Goal: Obtain resource: Download file/media

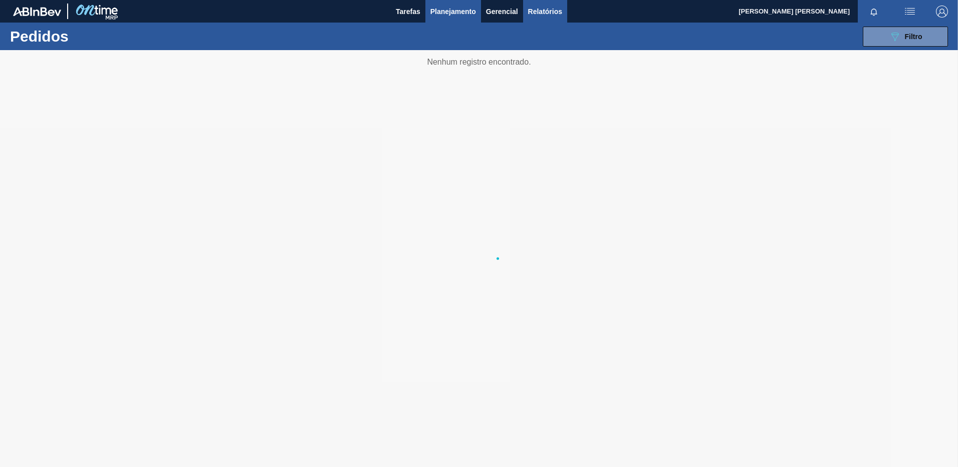
click at [536, 12] on span "Relatórios" at bounding box center [545, 12] width 34 height 12
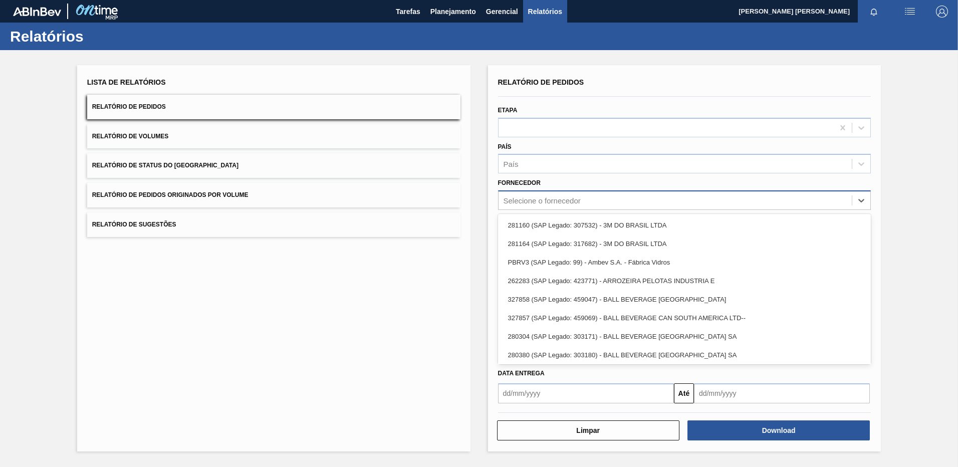
click at [537, 202] on div "Selecione o fornecedor" at bounding box center [542, 200] width 77 height 9
click at [446, 205] on button "Relatório de Pedidos Originados por Volume" at bounding box center [273, 195] width 373 height 25
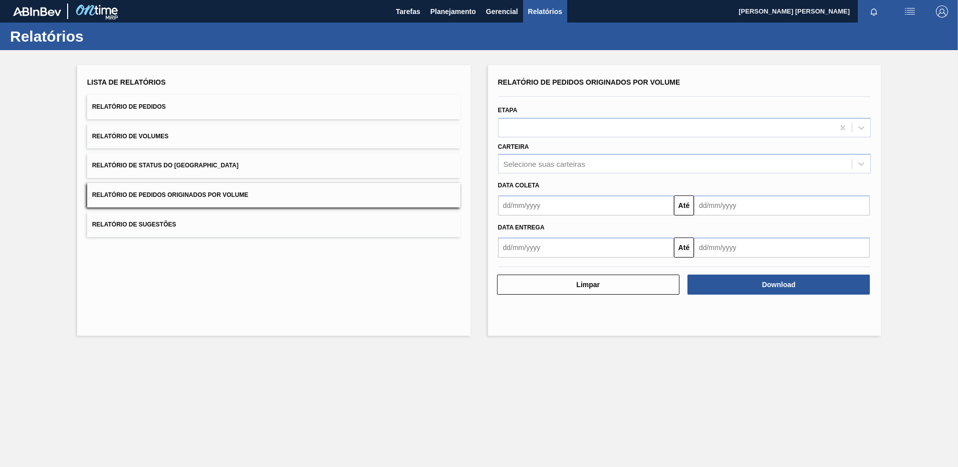
click at [288, 103] on button "Relatório de Pedidos" at bounding box center [273, 107] width 373 height 25
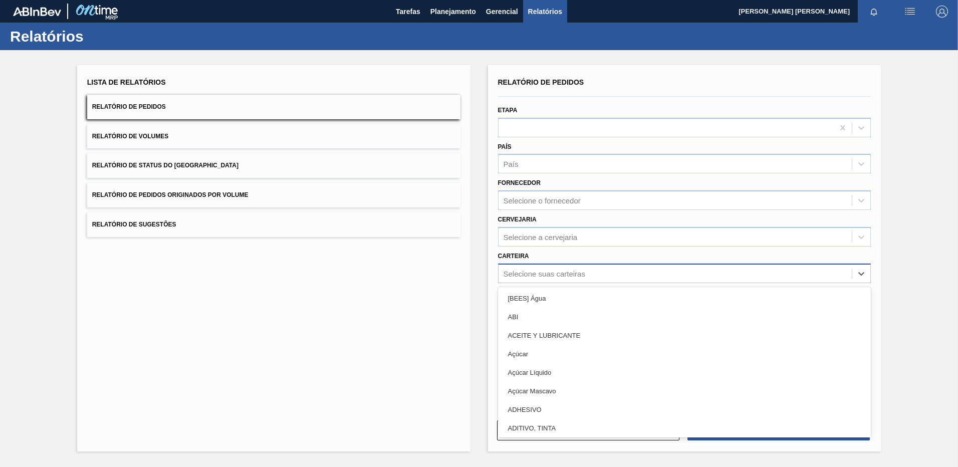
click at [515, 267] on div "Selecione suas carteiras" at bounding box center [676, 273] width 354 height 15
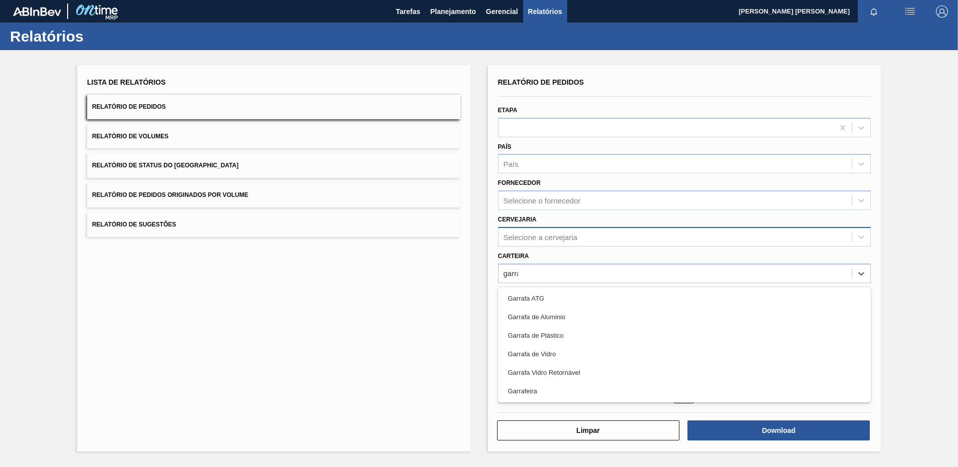
type input "garrafa"
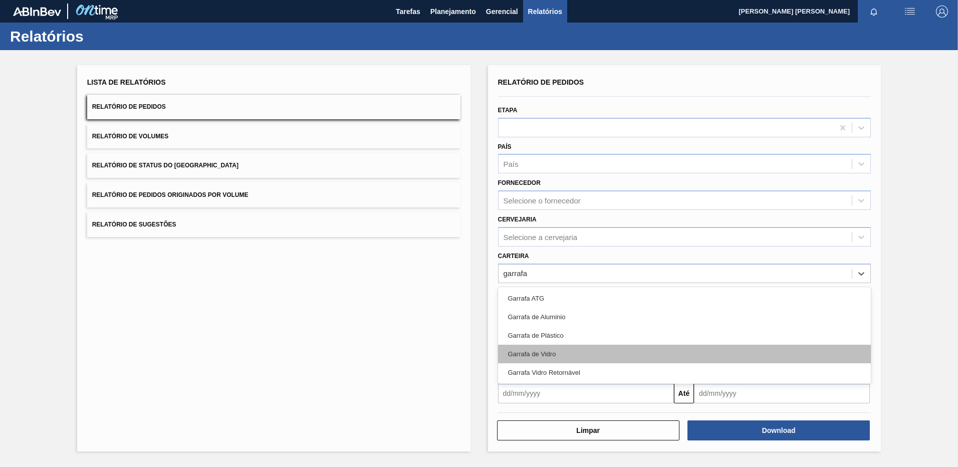
click at [539, 350] on div "Garrafa de Vidro" at bounding box center [684, 354] width 373 height 19
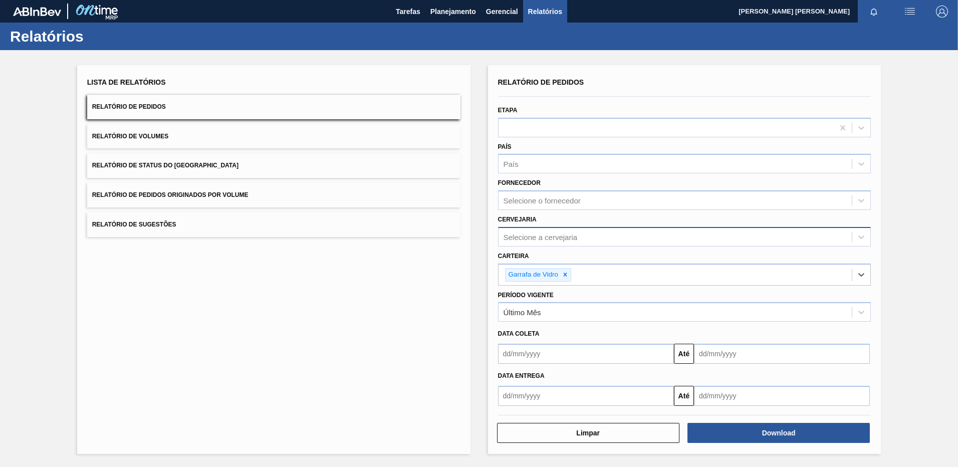
click at [526, 243] on div "Selecione a cervejaria" at bounding box center [676, 237] width 354 height 15
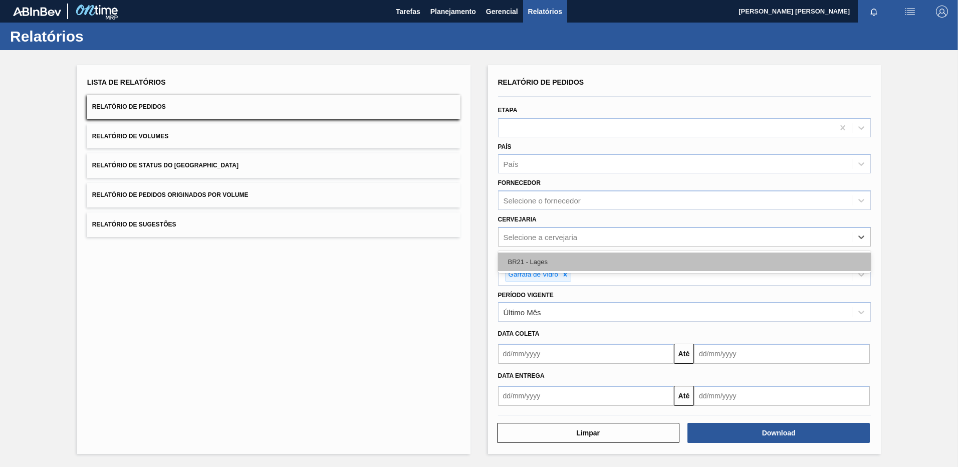
click at [532, 259] on div "BR21 - Lages" at bounding box center [684, 262] width 373 height 19
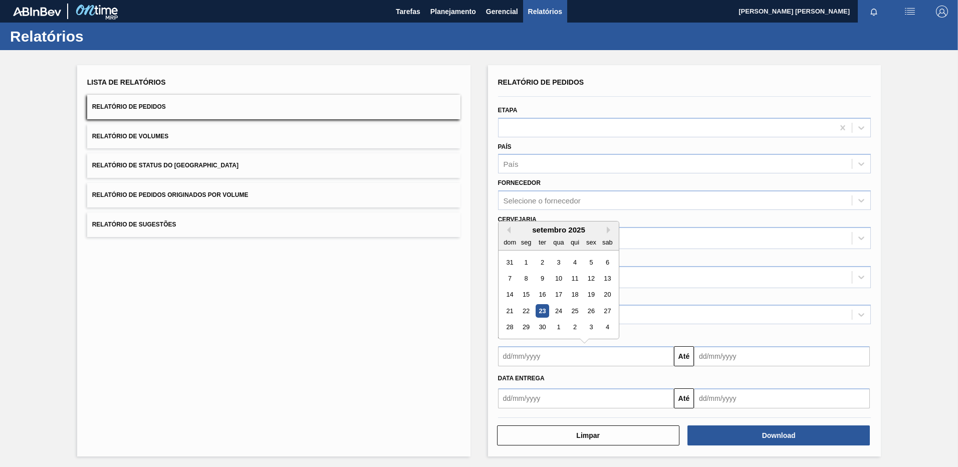
click at [570, 362] on input "text" at bounding box center [586, 356] width 176 height 20
click at [524, 264] on div "1" at bounding box center [526, 263] width 14 height 14
type input "[DATE]"
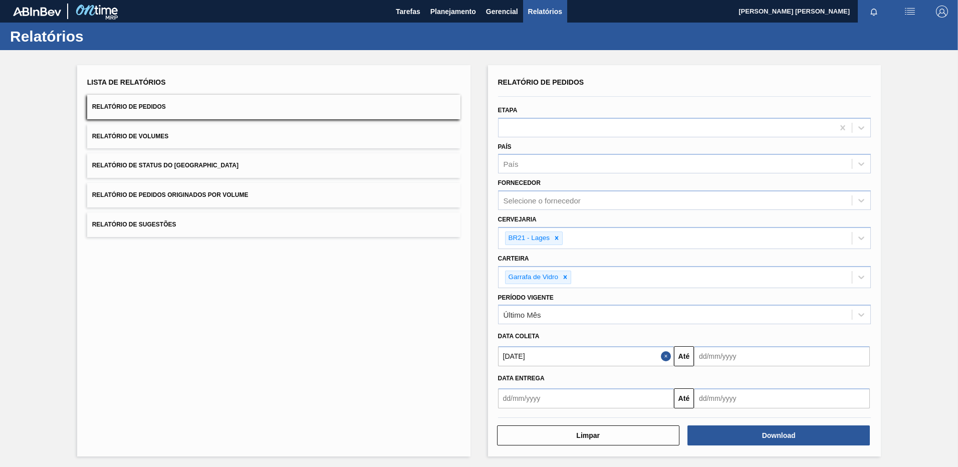
click at [527, 393] on input "text" at bounding box center [586, 398] width 176 height 20
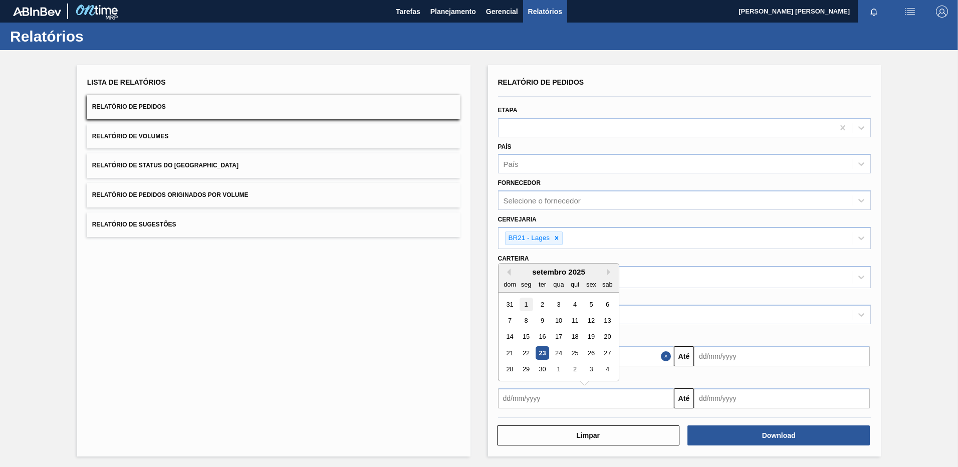
click at [530, 304] on div "1" at bounding box center [526, 304] width 14 height 14
type input "[DATE]"
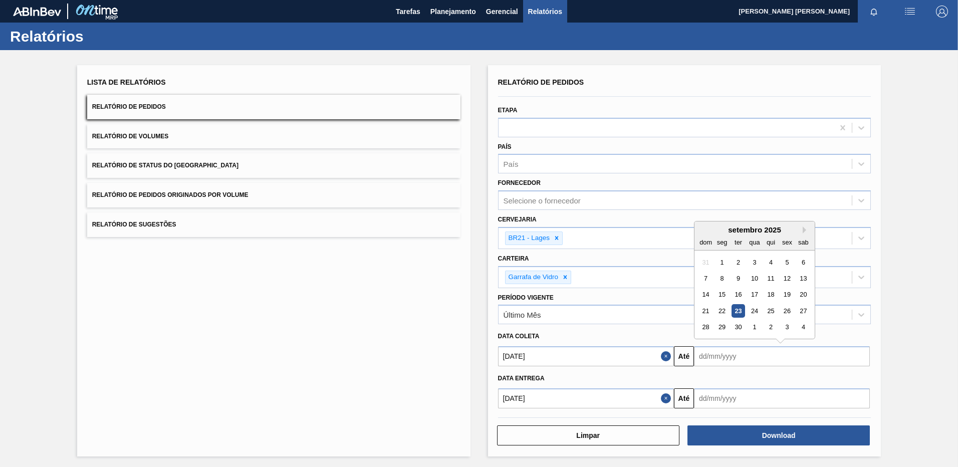
click at [731, 351] on input "text" at bounding box center [782, 356] width 176 height 20
click at [803, 227] on button "Next Month" at bounding box center [806, 230] width 7 height 7
drag, startPoint x: 787, startPoint y: 327, endPoint x: 775, endPoint y: 356, distance: 31.9
click at [787, 326] on div "31" at bounding box center [787, 328] width 14 height 14
type input "[DATE]"
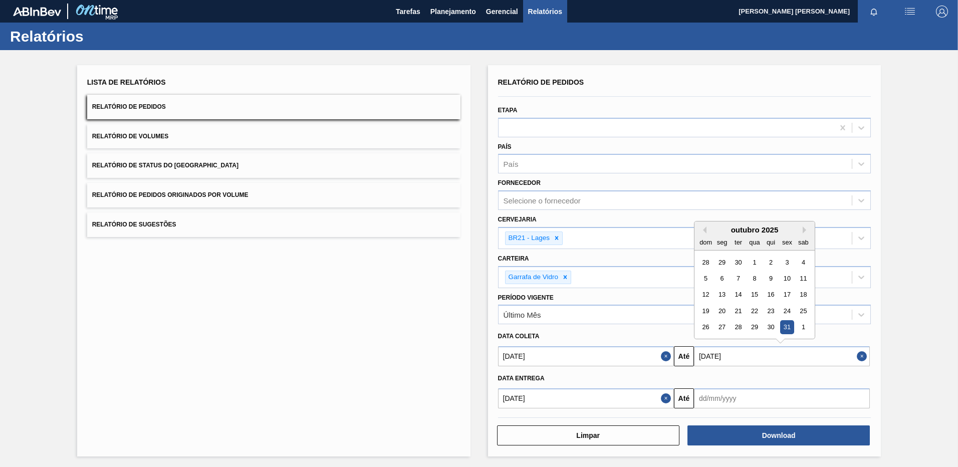
drag, startPoint x: 740, startPoint y: 352, endPoint x: 652, endPoint y: 344, distance: 88.6
click at [651, 343] on div "Data [PERSON_NAME] [DATE] Até [DATE] Previous Month Next Month outubro 2025 dom…" at bounding box center [684, 347] width 373 height 40
click at [722, 394] on input "text" at bounding box center [782, 398] width 176 height 20
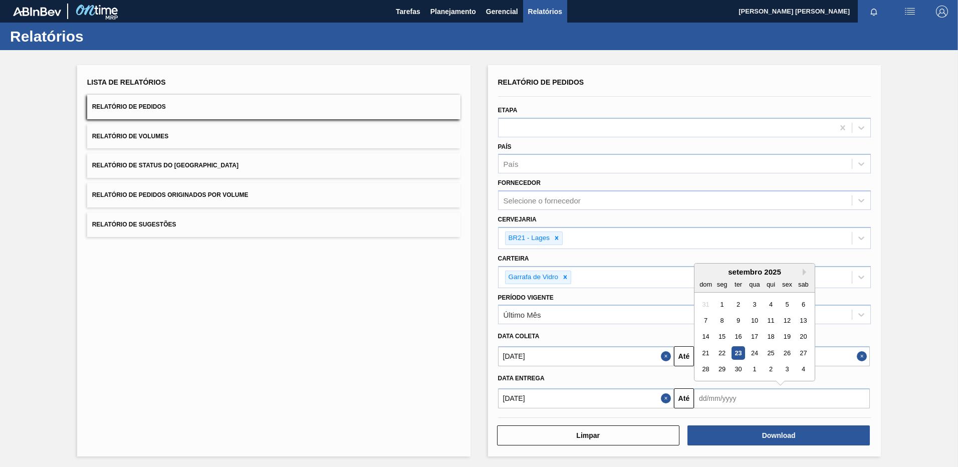
paste input "[DATE]"
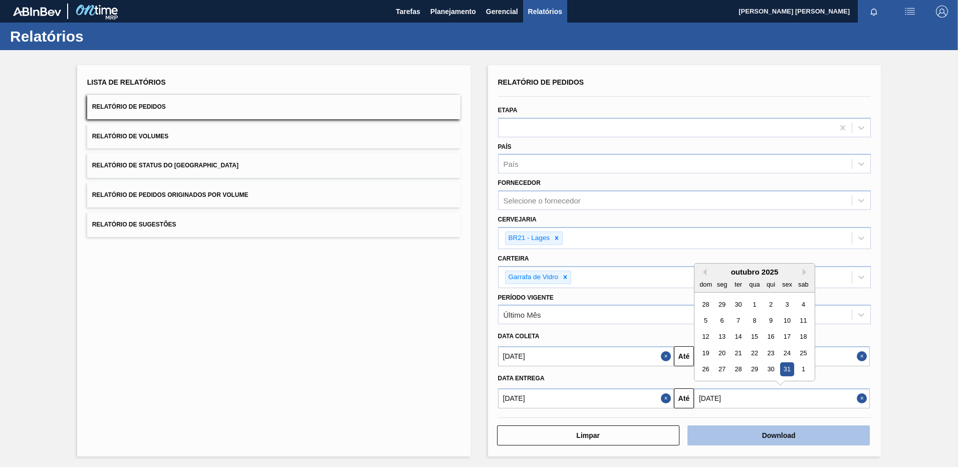
type input "[DATE]"
click at [737, 436] on button "Download" at bounding box center [779, 436] width 182 height 20
